Goal: Task Accomplishment & Management: Manage account settings

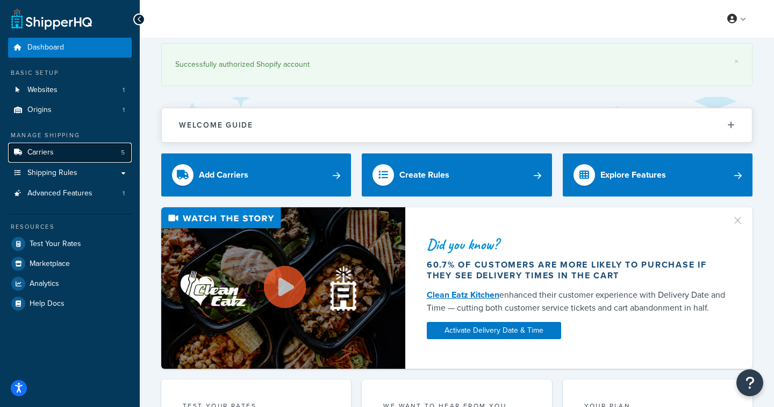
click at [38, 152] on span "Carriers" at bounding box center [40, 152] width 26 height 9
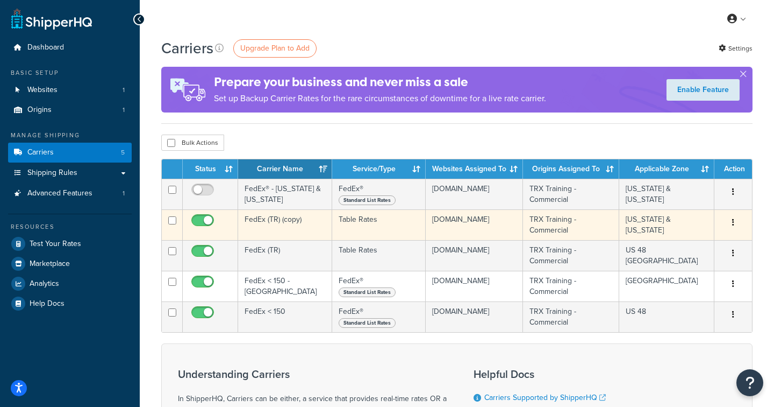
click at [265, 221] on td "FedEx (TR) (copy)" at bounding box center [285, 224] width 94 height 31
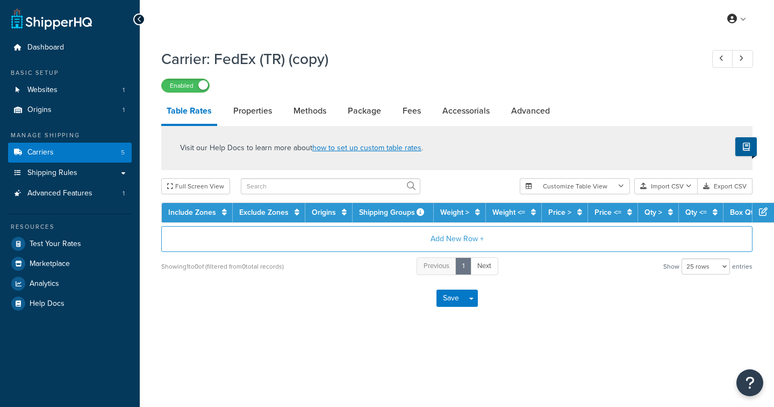
select select "25"
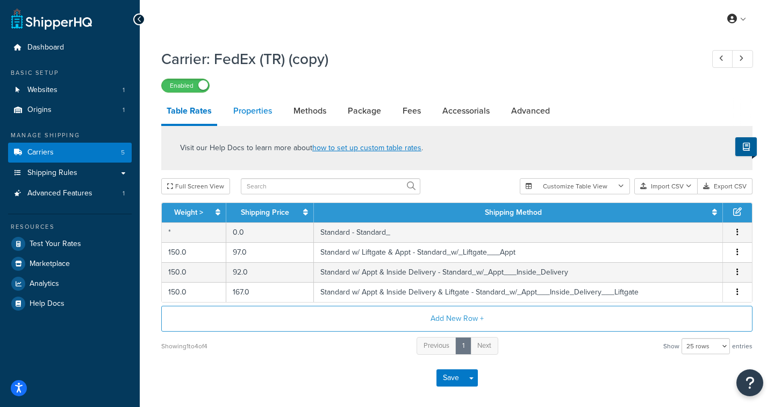
click at [253, 111] on link "Properties" at bounding box center [252, 111] width 49 height 26
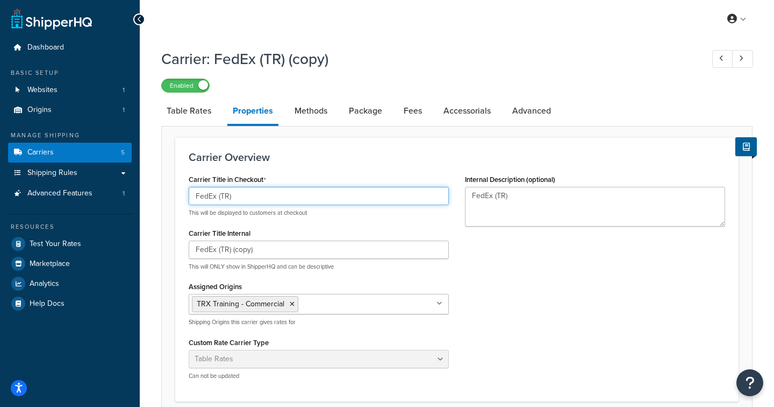
drag, startPoint x: 245, startPoint y: 195, endPoint x: 151, endPoint y: 194, distance: 94.1
click at [151, 194] on div "Carrier: FedEx (TR) (copy) Enabled Table Rates Properties Methods Package Fees …" at bounding box center [457, 369] width 635 height 652
drag, startPoint x: 226, startPoint y: 198, endPoint x: 184, endPoint y: 199, distance: 42.5
click at [185, 199] on div "Carrier Title in Checkout Freight - Hawaii & Alaska This will be displayed to c…" at bounding box center [319, 280] width 276 height 216
type input "Hawaii & Alaska"
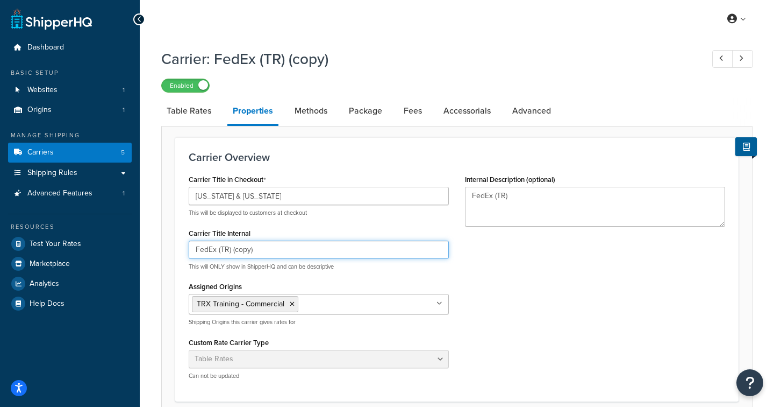
drag, startPoint x: 264, startPoint y: 246, endPoint x: 189, endPoint y: 244, distance: 74.8
click at [189, 245] on input "FedEx (TR) (copy)" at bounding box center [319, 249] width 260 height 18
type input "Freight Hawaii & Alaska"
click at [299, 230] on div "Carrier Title Internal Freight Hawaii & Alaska This will ONLY show in ShipperHQ…" at bounding box center [319, 247] width 260 height 45
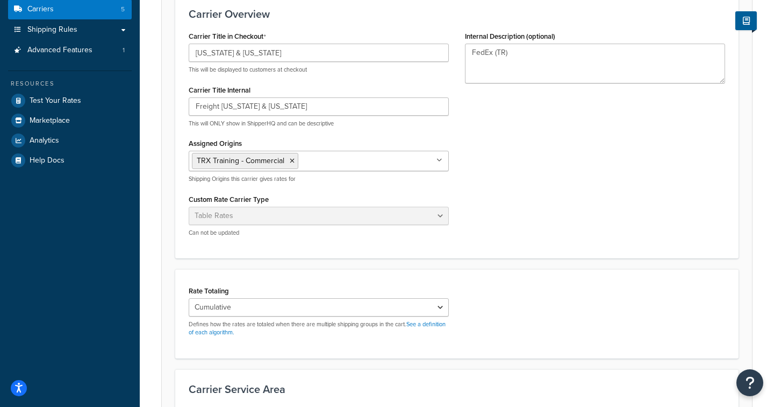
scroll to position [316, 0]
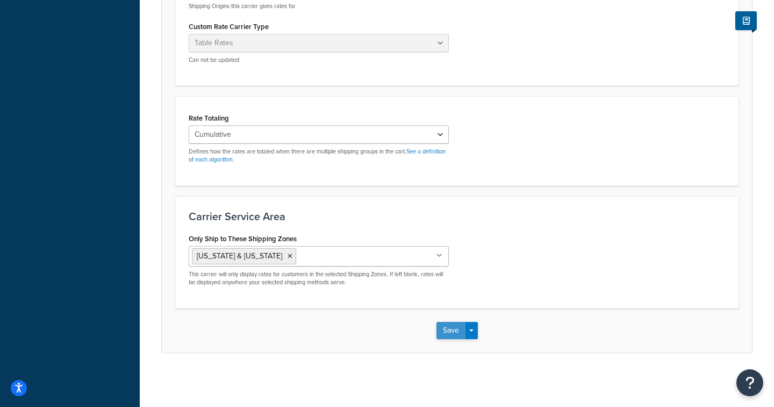
click at [447, 330] on button "Save" at bounding box center [451, 330] width 29 height 17
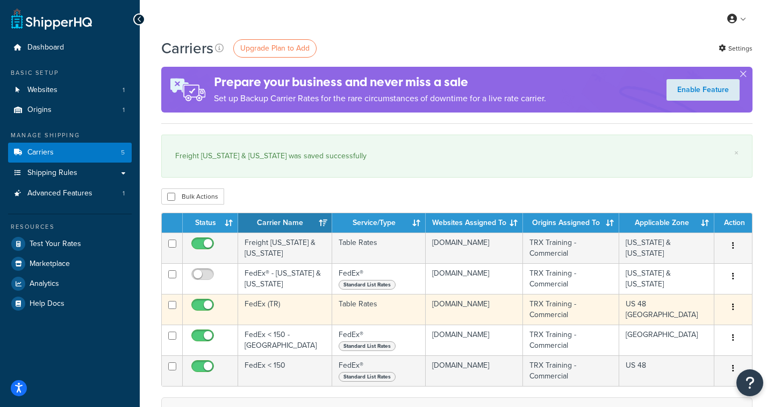
click at [276, 302] on td "FedEx (TR)" at bounding box center [285, 309] width 94 height 31
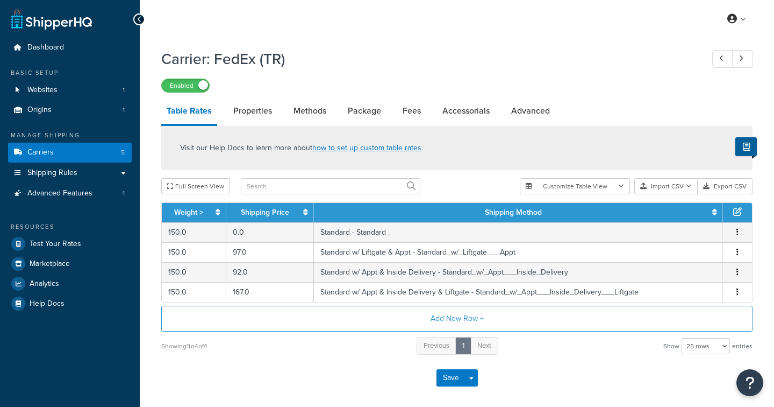
select select "25"
click at [261, 112] on link "Properties" at bounding box center [252, 111] width 49 height 26
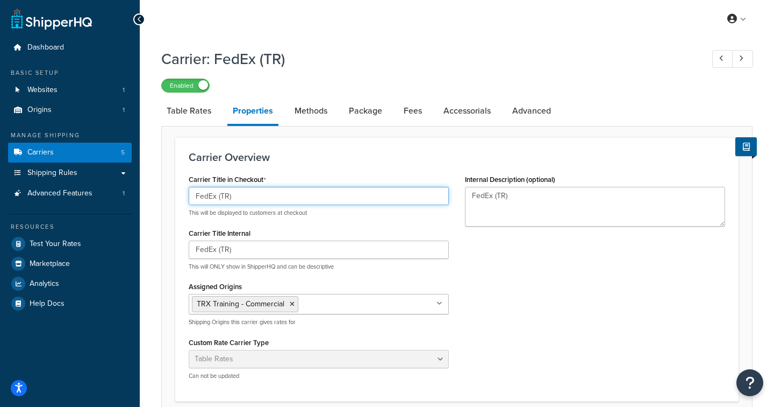
click at [268, 199] on input "FedEx (TR)" at bounding box center [319, 196] width 260 height 18
type input "Freight"
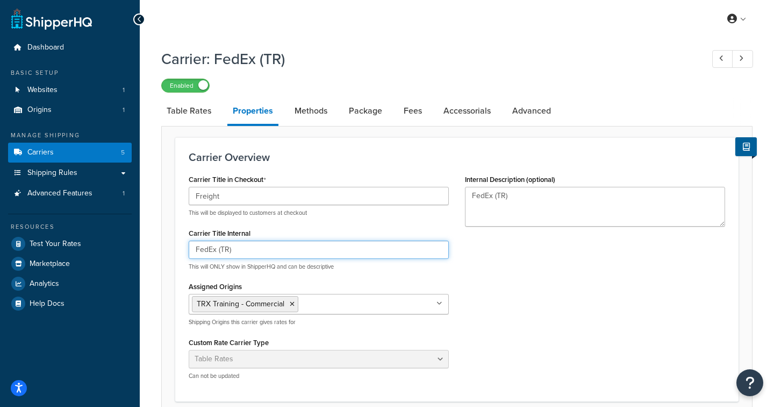
click at [255, 251] on input "FedEx (TR)" at bounding box center [319, 249] width 260 height 18
type input "Freight Table Lower 48 & [GEOGRAPHIC_DATA]"
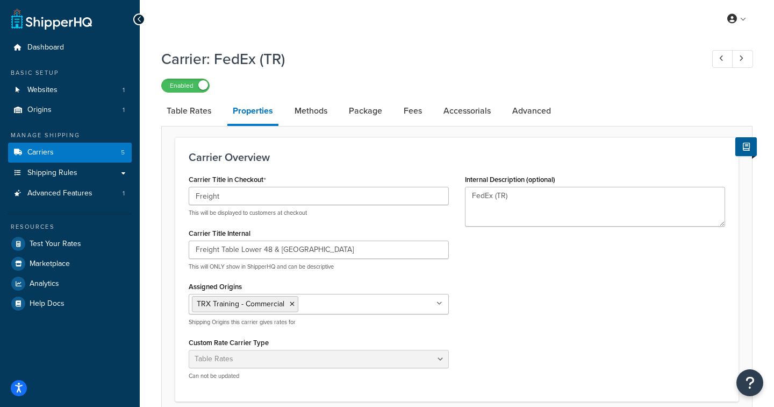
click at [348, 274] on div "Carrier Title in Checkout Freight This will be displayed to customers at checko…" at bounding box center [319, 280] width 276 height 216
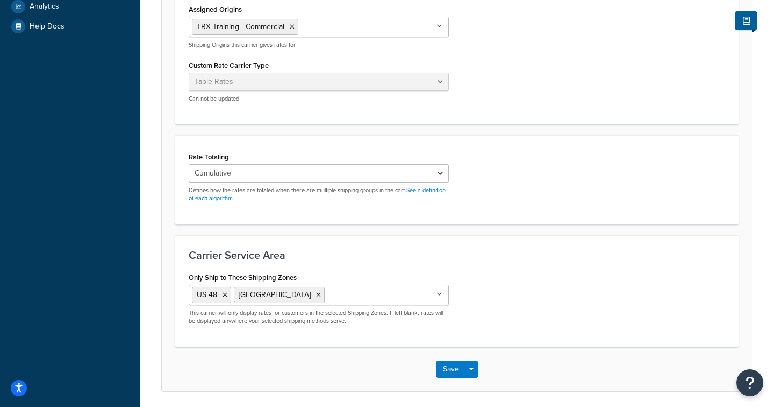
scroll to position [316, 0]
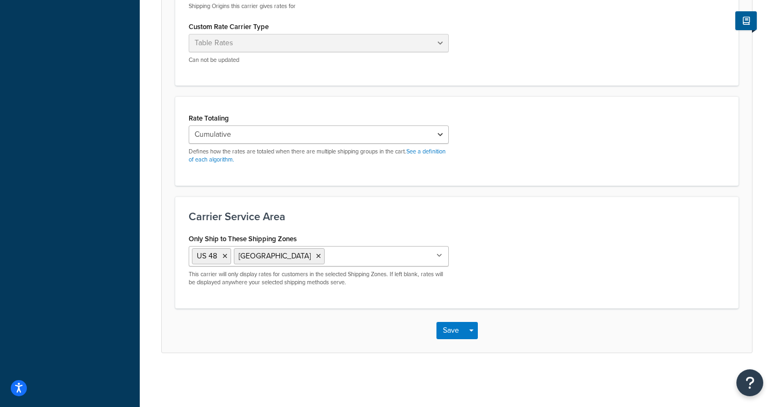
click at [436, 325] on div "Save Save Dropdown Save and Edit" at bounding box center [457, 330] width 590 height 44
click at [444, 327] on button "Save" at bounding box center [451, 330] width 29 height 17
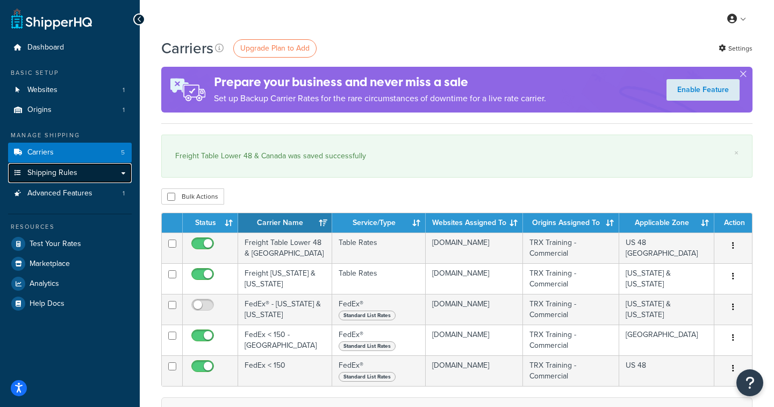
click at [80, 171] on link "Shipping Rules" at bounding box center [70, 173] width 124 height 20
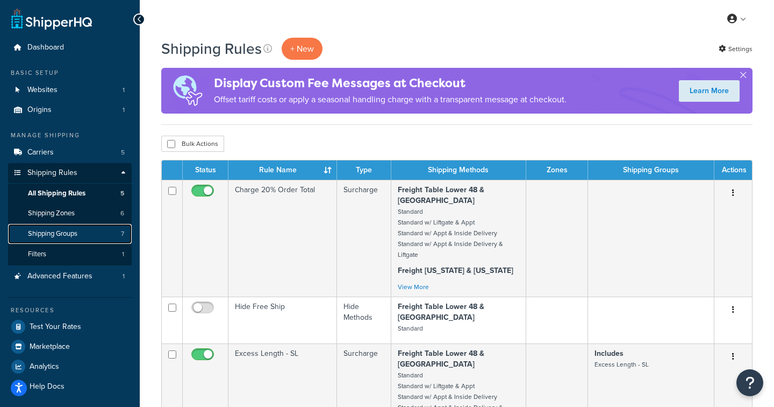
click at [70, 232] on span "Shipping Groups" at bounding box center [52, 233] width 49 height 9
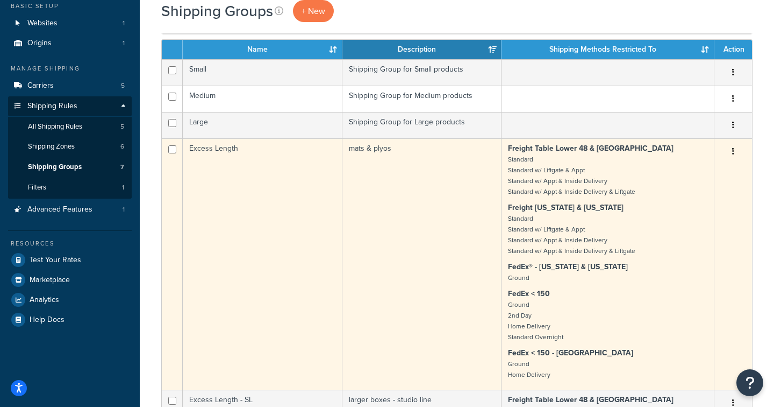
scroll to position [71, 0]
